Goal: Use online tool/utility: Utilize a website feature to perform a specific function

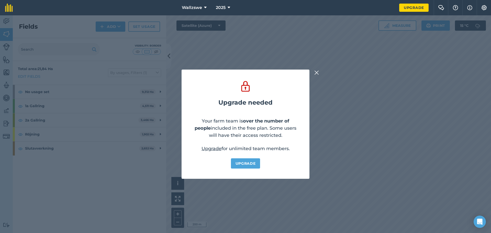
click at [315, 73] on img at bounding box center [316, 73] width 5 height 6
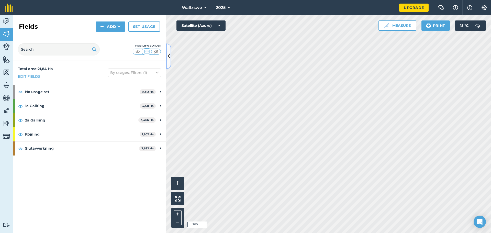
click at [170, 60] on button at bounding box center [168, 56] width 5 height 26
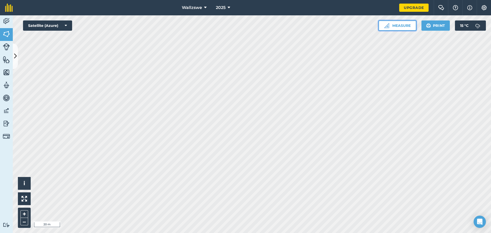
click at [393, 28] on button "Measure" at bounding box center [397, 25] width 38 height 10
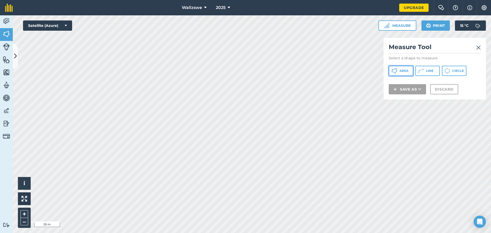
click at [405, 74] on button "Area" at bounding box center [400, 71] width 25 height 10
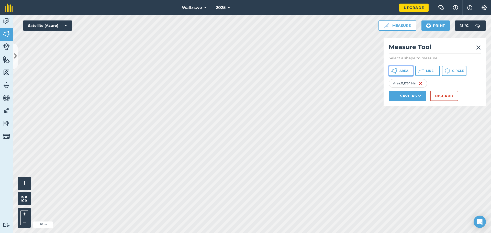
drag, startPoint x: 405, startPoint y: 71, endPoint x: 388, endPoint y: 75, distance: 17.5
click at [404, 71] on span "Area" at bounding box center [403, 71] width 9 height 4
drag, startPoint x: 153, startPoint y: 157, endPoint x: 448, endPoint y: 100, distance: 300.6
click at [448, 100] on button "Discard" at bounding box center [444, 96] width 28 height 10
